Goal: Task Accomplishment & Management: Complete application form

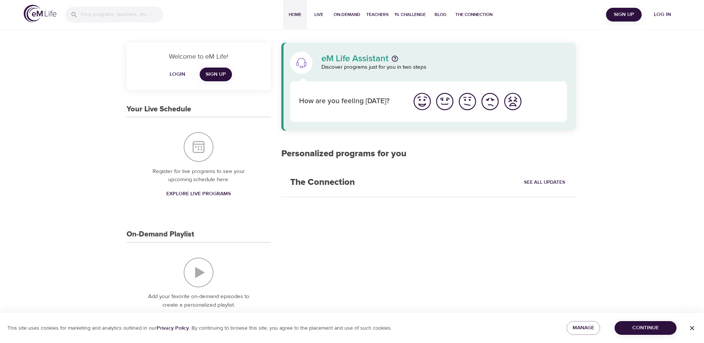
click at [627, 13] on span "Sign Up" at bounding box center [624, 14] width 30 height 9
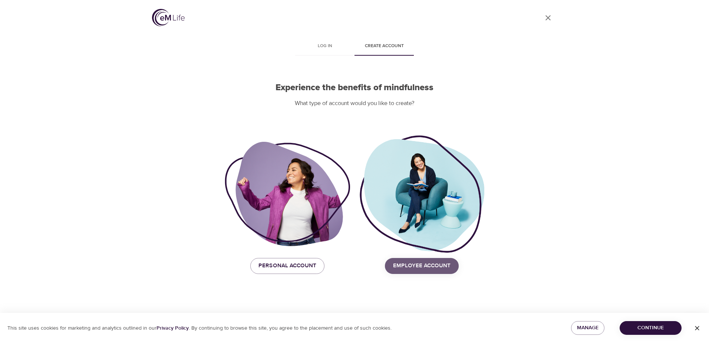
click at [431, 267] on span "Employee Account" at bounding box center [421, 266] width 57 height 10
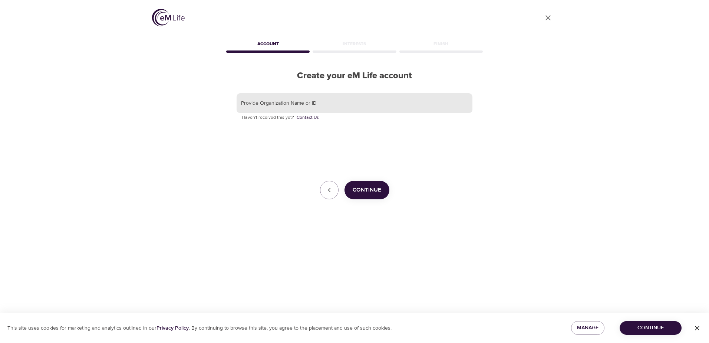
click at [298, 105] on input "text" at bounding box center [355, 103] width 236 height 20
type input "G"
click at [283, 96] on input "text" at bounding box center [355, 103] width 236 height 20
type input "gbt"
click at [364, 190] on span "Continue" at bounding box center [367, 190] width 29 height 10
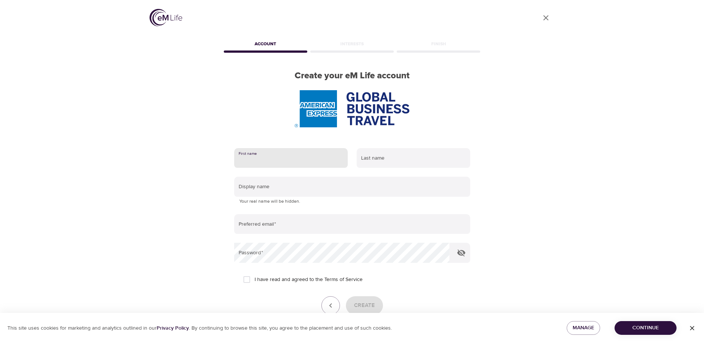
click at [287, 154] on input "text" at bounding box center [290, 158] width 113 height 20
type input "[PERSON_NAME]"
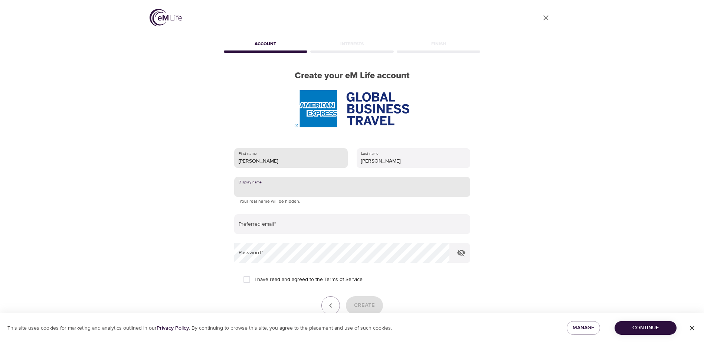
type input "e"
type input "[PERSON_NAME]"
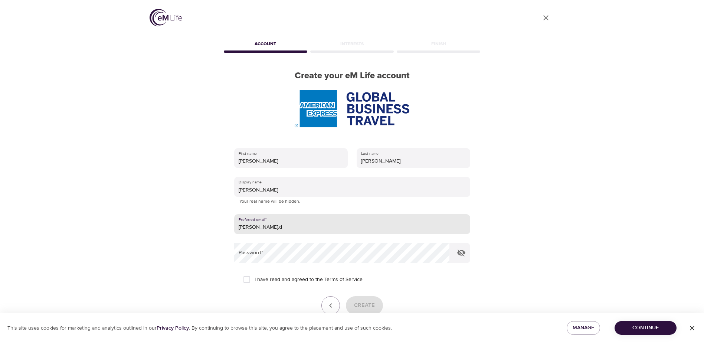
type input "[PERSON_NAME][EMAIL_ADDRESS][DOMAIN_NAME]"
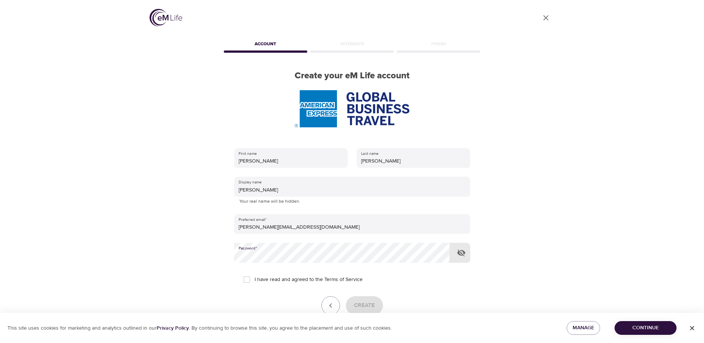
click at [460, 252] on icon "button" at bounding box center [461, 252] width 8 height 7
click at [248, 278] on input "I have read and agreed to the Terms of Service" at bounding box center [247, 279] width 16 height 16
checkbox input "true"
click at [369, 303] on span "Create" at bounding box center [364, 305] width 21 height 10
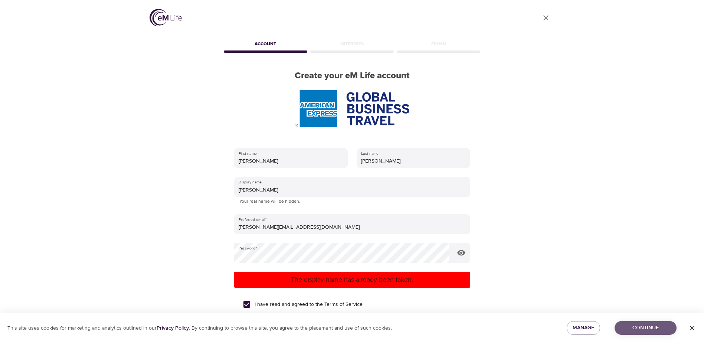
click at [658, 325] on span "Continue" at bounding box center [645, 327] width 50 height 9
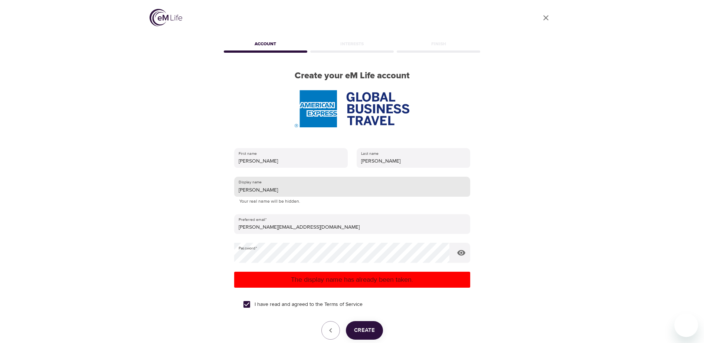
click at [253, 188] on input "[PERSON_NAME]" at bounding box center [352, 187] width 236 height 20
drag, startPoint x: 253, startPoint y: 188, endPoint x: 314, endPoint y: 202, distance: 62.4
click at [254, 188] on input "[PERSON_NAME]" at bounding box center [352, 187] width 236 height 20
type input "Keeng"
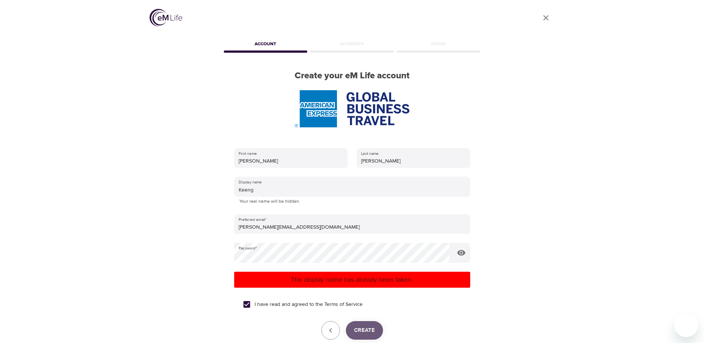
click at [368, 332] on span "Create" at bounding box center [364, 330] width 21 height 10
